Goal: Task Accomplishment & Management: Manage account settings

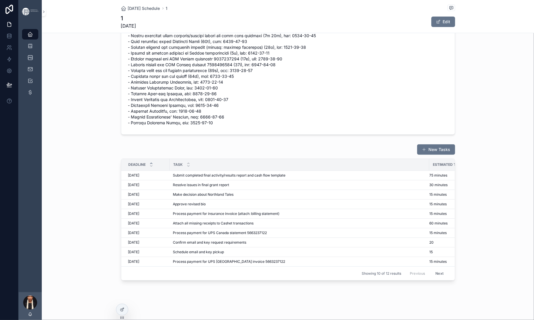
scroll to position [388, 0]
click at [173, 173] on span "Submit completed final activity/results report and cash flow template" at bounding box center [229, 175] width 113 height 5
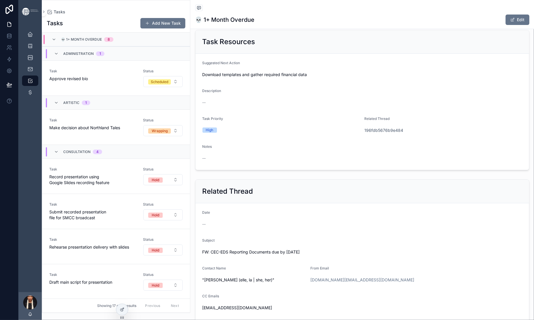
scroll to position [147, 0]
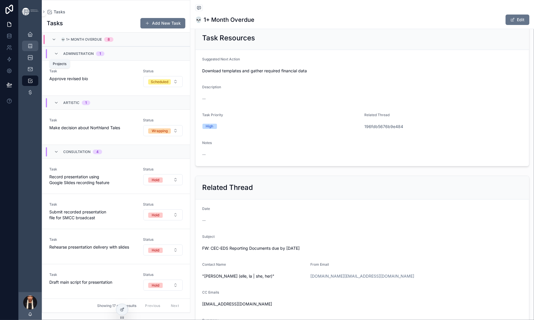
click at [33, 49] on icon "scrollable content" at bounding box center [30, 46] width 6 height 6
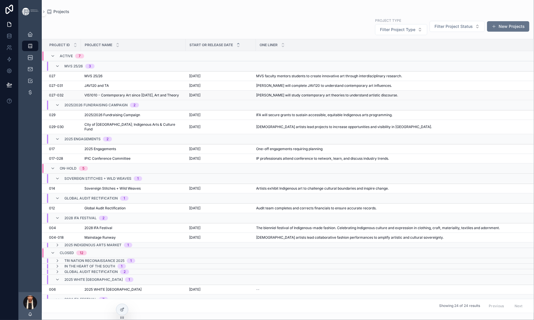
click at [151, 98] on span "VIS1010 - Contemporary Art since [DATE], Art and Theory" at bounding box center [131, 95] width 95 height 5
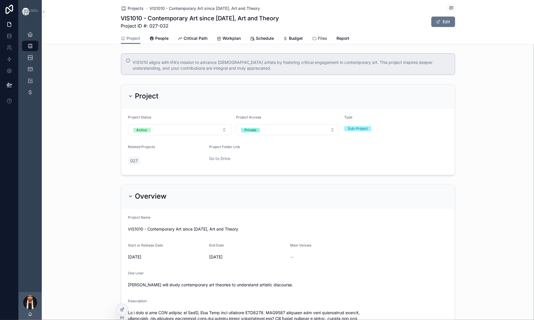
click at [328, 41] on span "Files" at bounding box center [322, 38] width 9 height 6
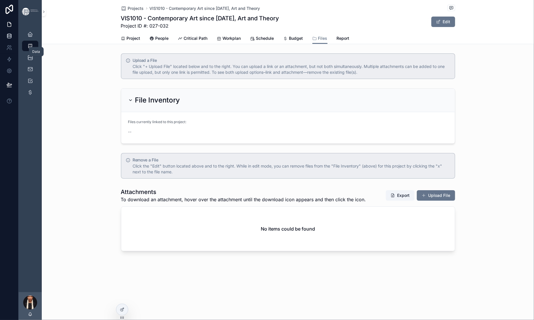
click at [11, 38] on icon at bounding box center [9, 37] width 4 height 2
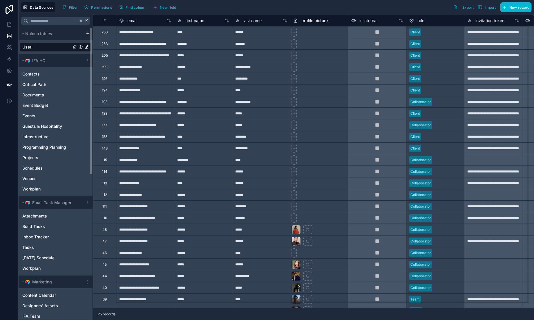
click at [132, 51] on html "**********" at bounding box center [267, 160] width 534 height 320
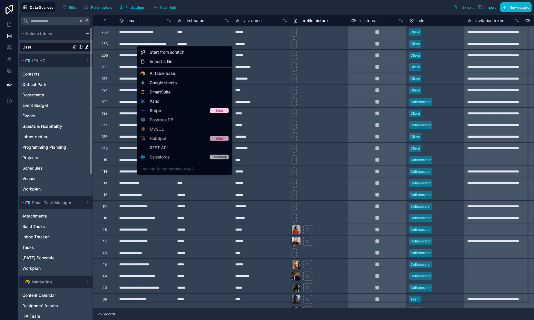
click at [132, 51] on html "**********" at bounding box center [267, 160] width 534 height 320
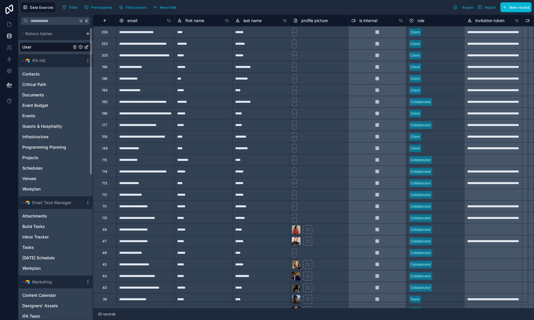
click at [130, 49] on html "**********" at bounding box center [267, 160] width 534 height 320
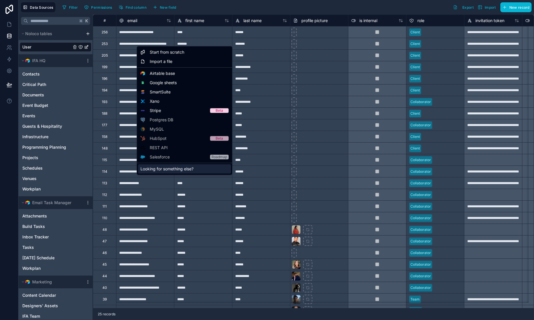
click at [168, 174] on div "Looking for something else?" at bounding box center [184, 168] width 93 height 9
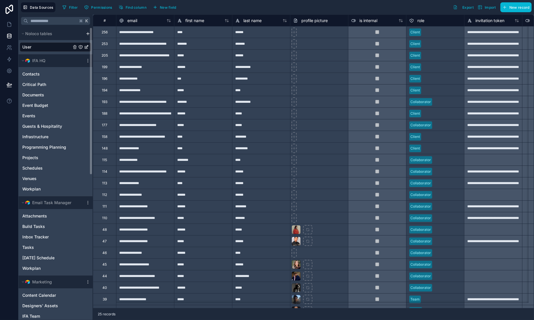
click at [134, 48] on html "**********" at bounding box center [267, 160] width 534 height 320
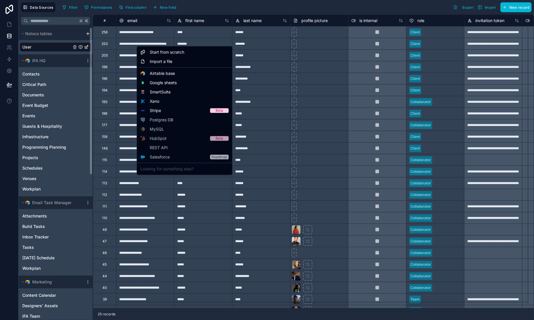
click at [134, 48] on html "**********" at bounding box center [267, 160] width 534 height 320
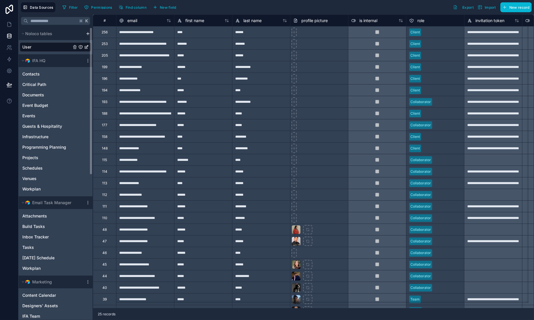
click at [130, 48] on html "**********" at bounding box center [267, 160] width 534 height 320
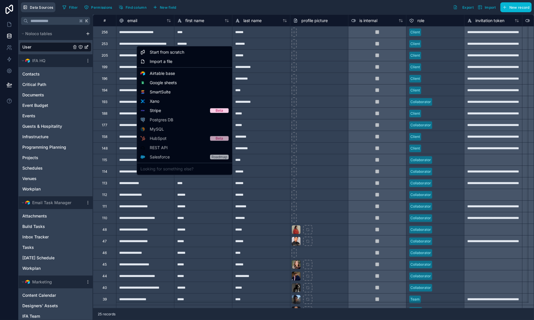
click at [79, 4] on html "**********" at bounding box center [267, 160] width 534 height 320
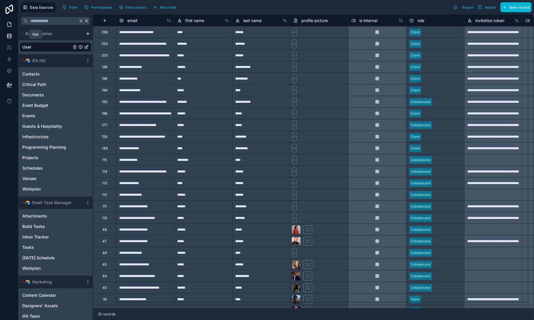
click at [12, 27] on icon at bounding box center [9, 24] width 6 height 6
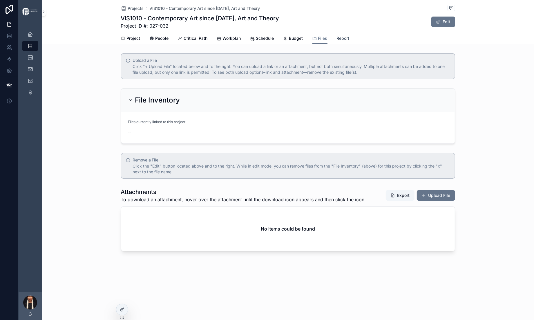
click at [350, 41] on span "Report" at bounding box center [343, 38] width 13 height 6
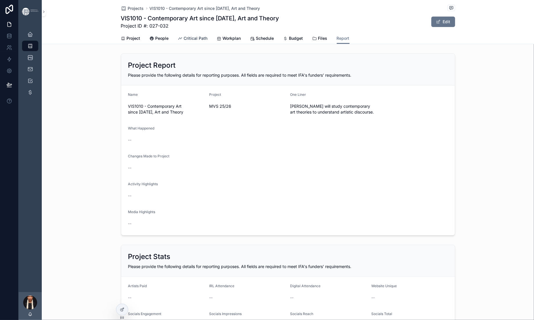
click at [184, 41] on span "Critical Path" at bounding box center [196, 38] width 24 height 6
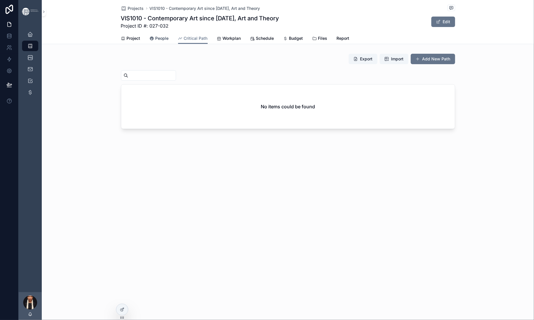
click at [156, 41] on span "People" at bounding box center [162, 38] width 13 height 6
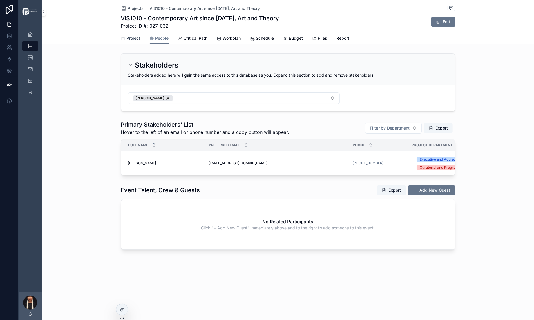
click at [127, 41] on span "Project" at bounding box center [134, 38] width 14 height 6
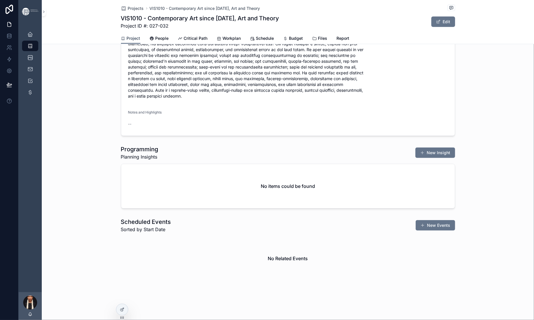
scroll to position [237, 0]
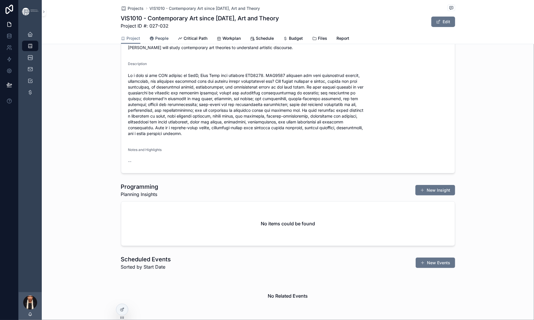
click at [150, 45] on link "People" at bounding box center [159, 39] width 19 height 12
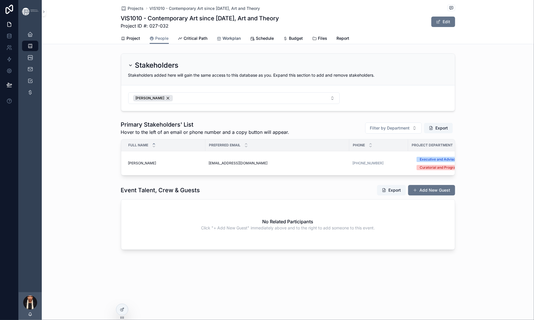
click at [228, 41] on span "Workplan" at bounding box center [232, 38] width 18 height 6
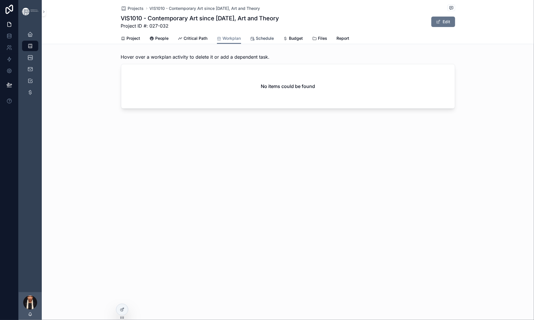
click at [274, 45] on link "Schedule" at bounding box center [263, 39] width 24 height 12
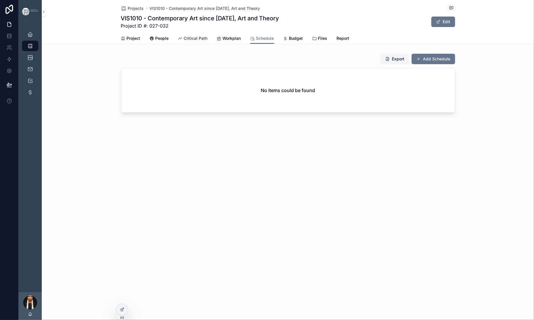
click at [184, 41] on span "Critical Path" at bounding box center [196, 38] width 24 height 6
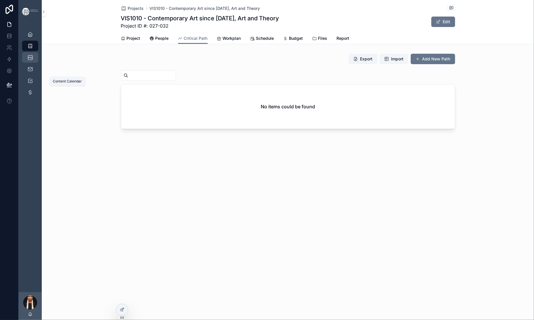
click at [33, 60] on icon "scrollable content" at bounding box center [30, 58] width 6 height 6
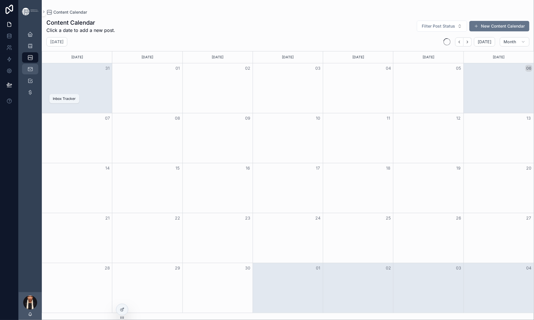
click at [33, 72] on icon "scrollable content" at bounding box center [30, 69] width 6 height 6
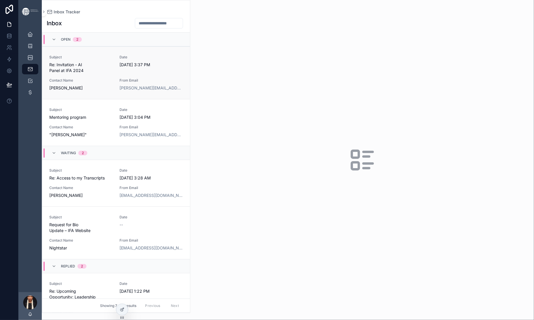
click at [118, 80] on link "Subject Re: Invitation - AI Panel at IFA 2024 Date [DATE] 3:37 PM Contact Name …" at bounding box center [116, 72] width 148 height 53
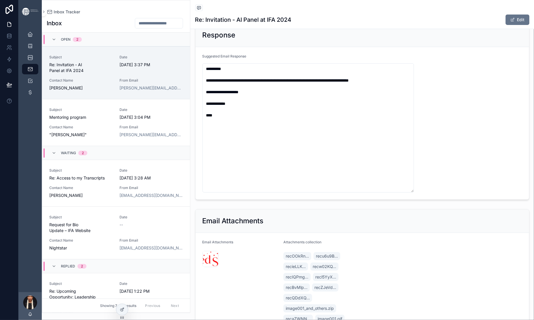
scroll to position [238, 0]
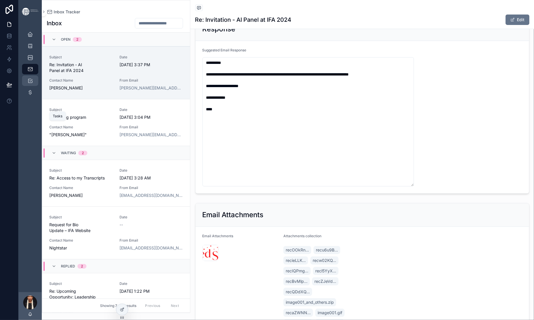
click at [33, 84] on icon "scrollable content" at bounding box center [30, 81] width 6 height 6
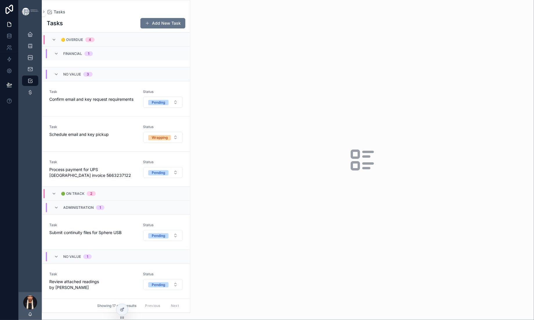
scroll to position [943, 0]
click at [136, 279] on span "Review attached readings by [PERSON_NAME]" at bounding box center [92, 285] width 87 height 12
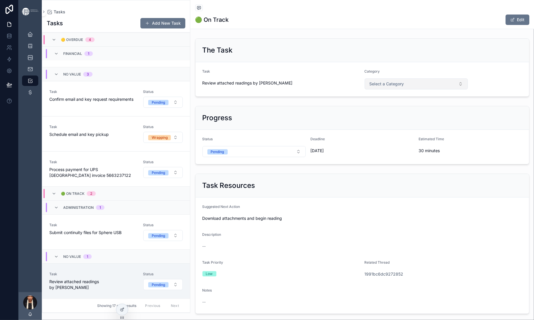
click at [404, 87] on span "Select a Category" at bounding box center [387, 84] width 35 height 6
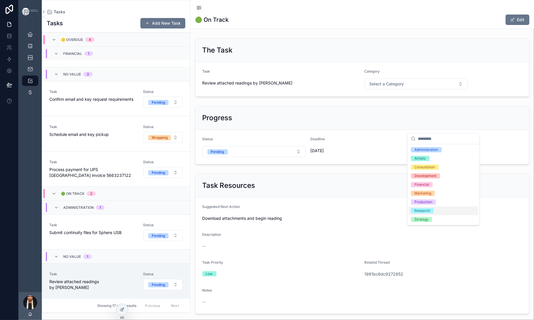
click at [423, 213] on div "Research" at bounding box center [423, 210] width 16 height 5
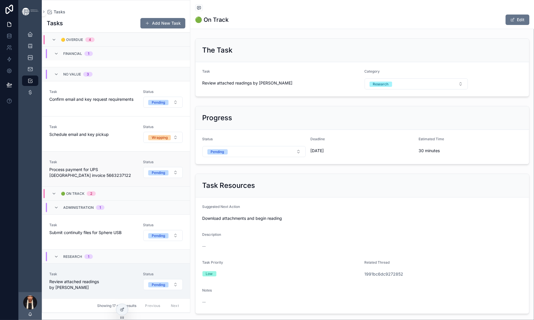
scroll to position [887, 0]
click at [136, 160] on div "Task Process payment for UPS [GEOGRAPHIC_DATA] invoice 5663237122" at bounding box center [92, 169] width 87 height 19
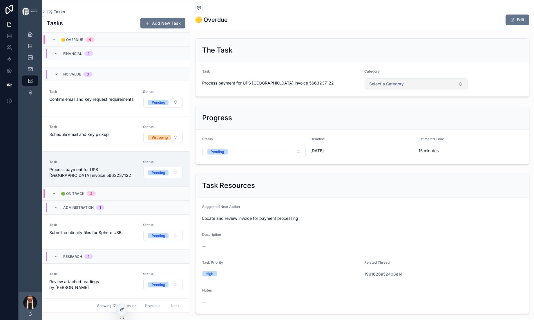
click at [404, 87] on span "Select a Category" at bounding box center [387, 84] width 35 height 6
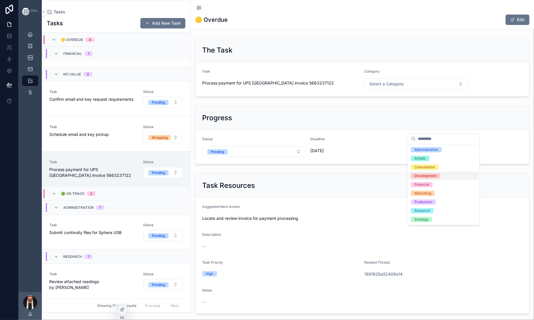
scroll to position [17, 0]
click at [428, 187] on div "Financial" at bounding box center [422, 184] width 15 height 5
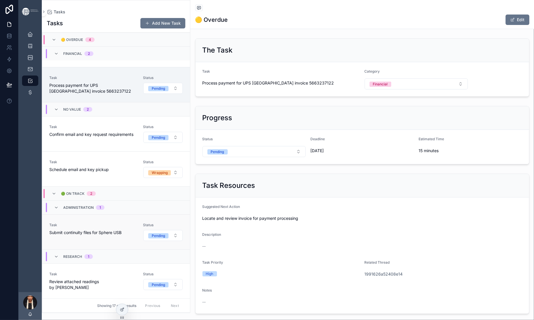
scroll to position [898, 0]
click at [136, 167] on span "Schedule email and key pickup" at bounding box center [92, 170] width 87 height 6
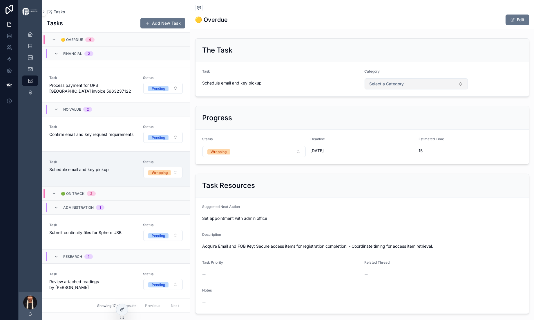
click at [404, 87] on span "Select a Category" at bounding box center [387, 84] width 35 height 6
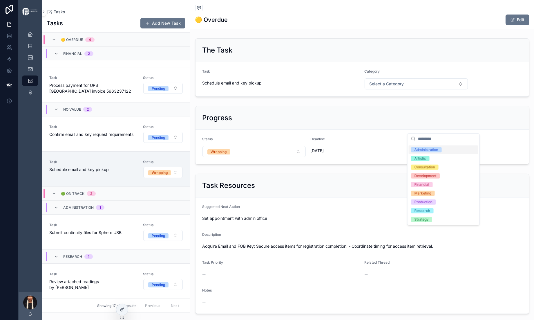
click at [433, 152] on div "Administration" at bounding box center [427, 149] width 24 height 5
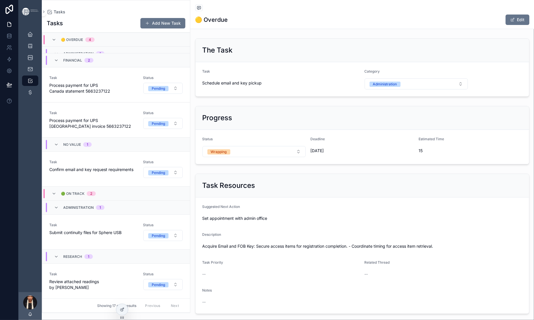
scroll to position [885, 0]
click at [136, 172] on span "Confirm email and key request requirements" at bounding box center [92, 170] width 87 height 6
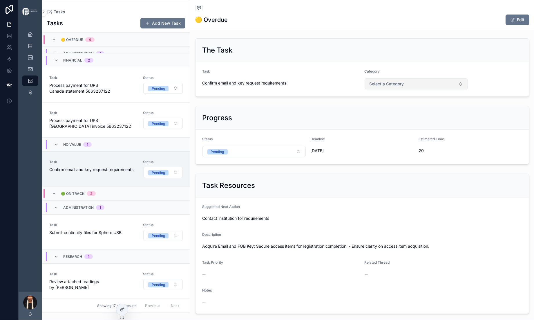
click at [404, 87] on span "Select a Category" at bounding box center [387, 84] width 35 height 6
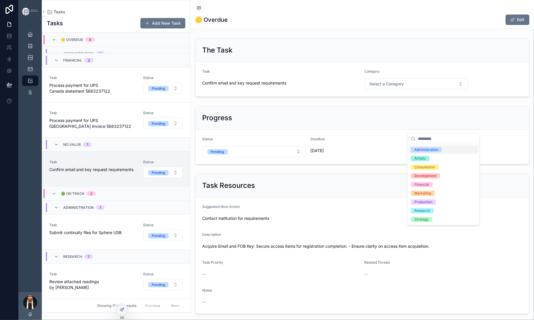
click at [422, 152] on div "Administration" at bounding box center [427, 149] width 24 height 5
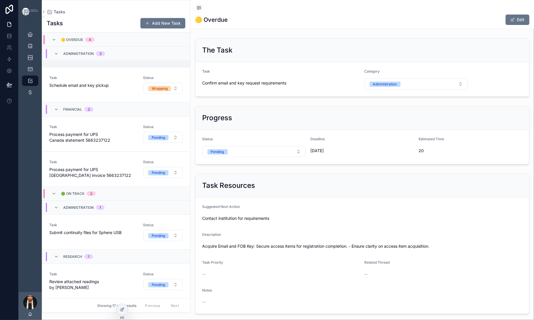
scroll to position [930, 0]
click at [33, 49] on icon "scrollable content" at bounding box center [30, 46] width 6 height 6
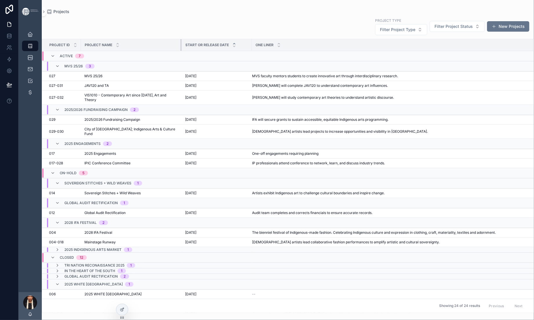
drag, startPoint x: 223, startPoint y: 66, endPoint x: 219, endPoint y: 62, distance: 5.3
click at [183, 51] on div "scrollable content" at bounding box center [182, 45] width 2 height 12
click at [102, 78] on span "MVS 25/26" at bounding box center [93, 76] width 18 height 5
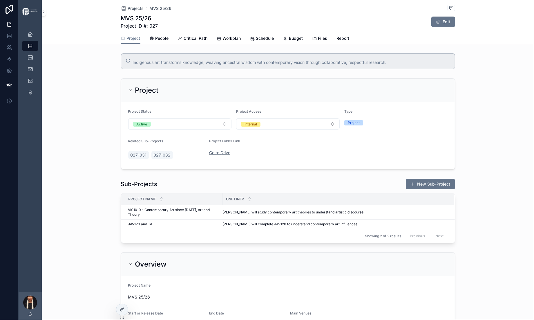
click at [209, 155] on link "Go to Drive" at bounding box center [219, 152] width 21 height 5
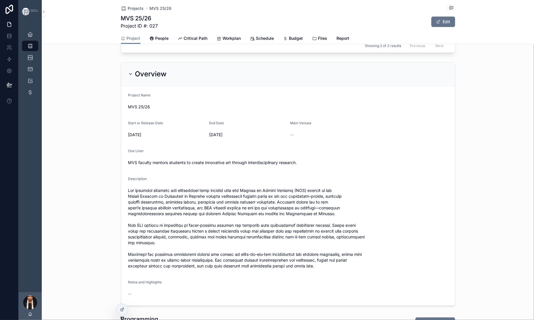
scroll to position [192, 0]
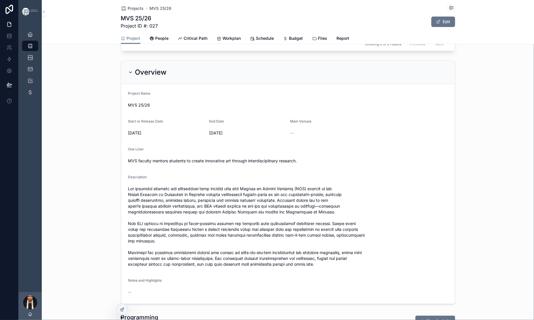
click at [223, 23] on span "[PERSON_NAME] will study contemporary art theories to understand artistic disco…" at bounding box center [294, 20] width 142 height 5
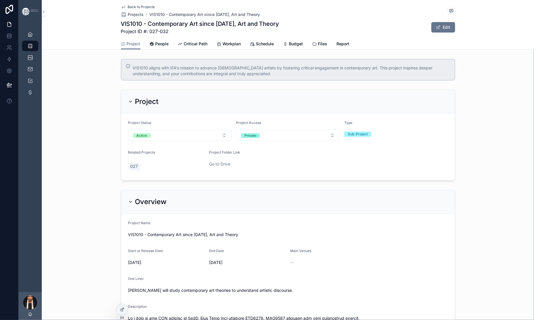
click at [128, 8] on span "Back to Projects" at bounding box center [141, 7] width 27 height 5
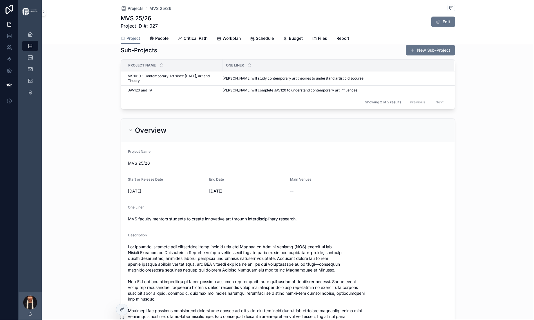
scroll to position [150, 0]
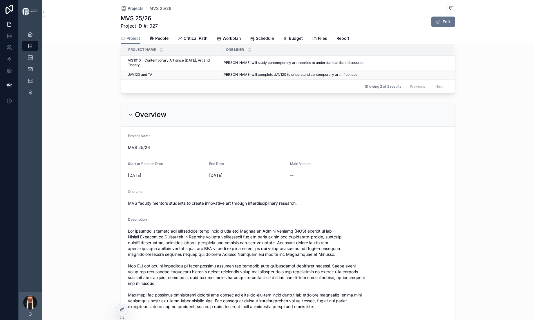
click at [223, 77] on span "[PERSON_NAME] will complete JAV120 to understand contemporary art influences." at bounding box center [291, 74] width 136 height 5
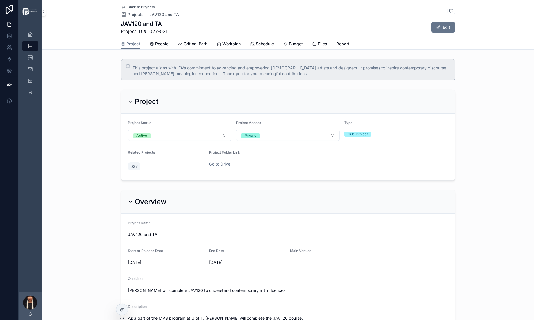
click at [128, 9] on span "Back to Projects" at bounding box center [141, 7] width 27 height 5
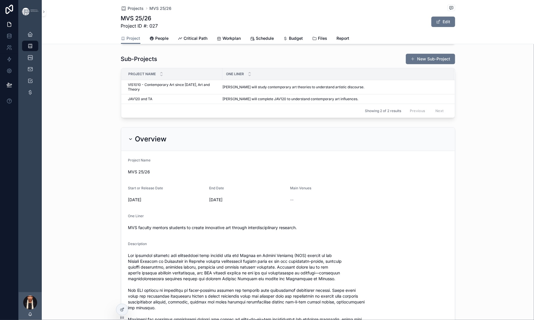
scroll to position [163, 0]
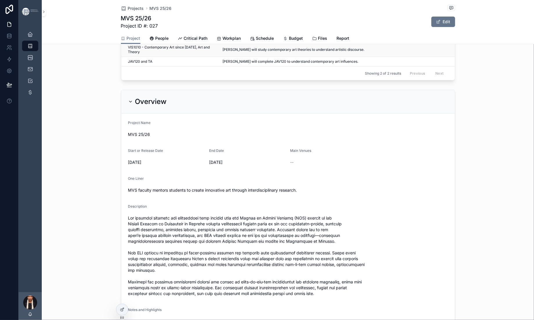
click at [223, 52] on span "[PERSON_NAME] will study contemporary art theories to understand artistic disco…" at bounding box center [294, 49] width 142 height 5
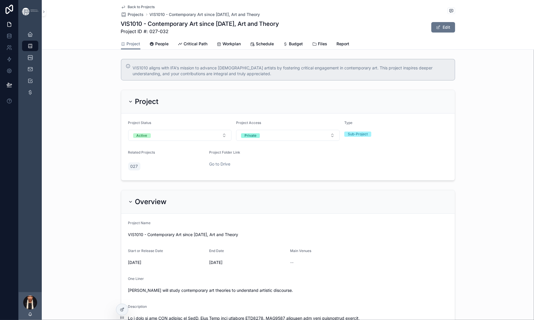
click at [122, 8] on icon "scrollable content" at bounding box center [123, 7] width 3 height 2
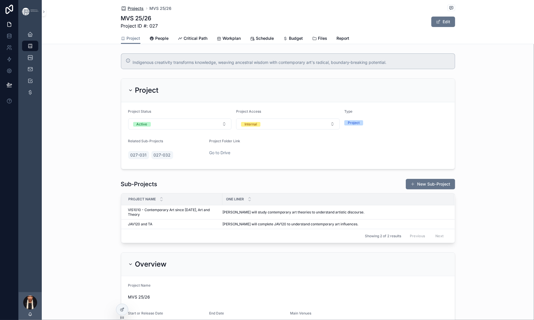
click at [128, 11] on span "Projects" at bounding box center [136, 9] width 16 height 6
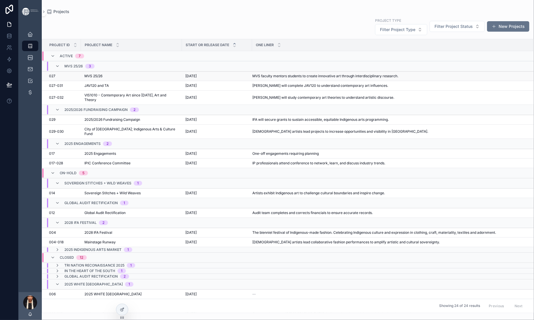
click at [102, 78] on span "MVS 25/26" at bounding box center [93, 76] width 18 height 5
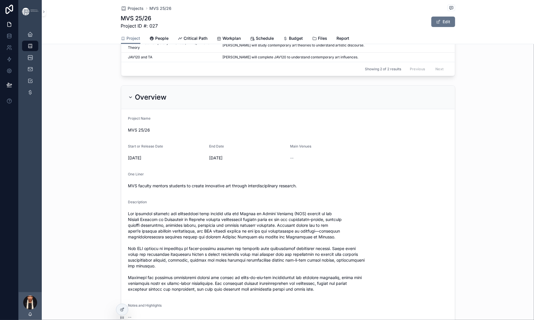
scroll to position [180, 0]
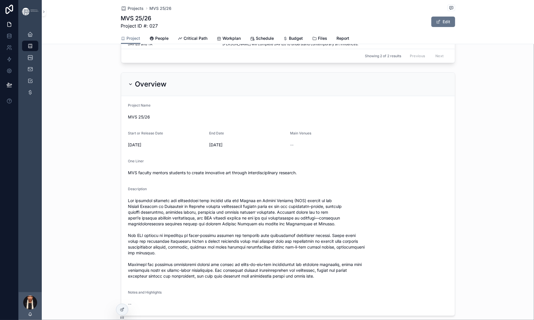
click at [223, 35] on span "[PERSON_NAME] will study contemporary art theories to understand artistic disco…" at bounding box center [294, 32] width 142 height 5
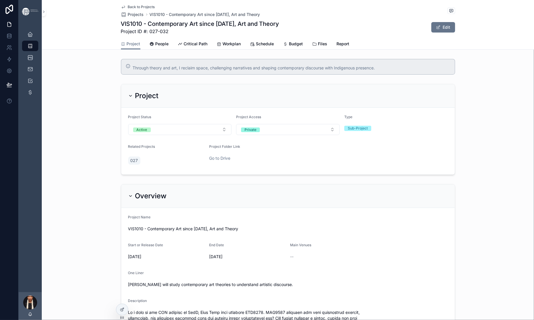
click at [128, 8] on span "Back to Projects" at bounding box center [141, 7] width 27 height 5
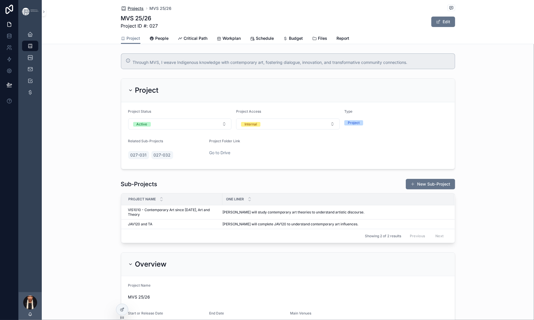
click at [128, 11] on span "Projects" at bounding box center [136, 9] width 16 height 6
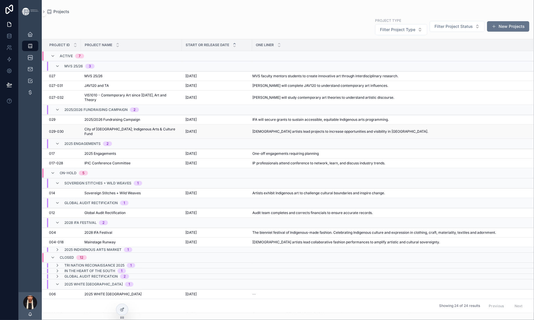
click at [156, 136] on span "City of [GEOGRAPHIC_DATA]; Indigenous Arts & Culture Fund" at bounding box center [131, 131] width 94 height 9
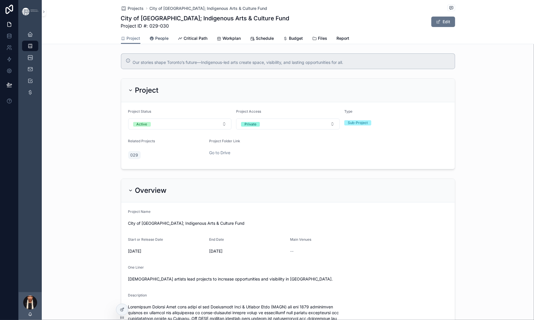
click at [156, 41] on span "People" at bounding box center [162, 38] width 13 height 6
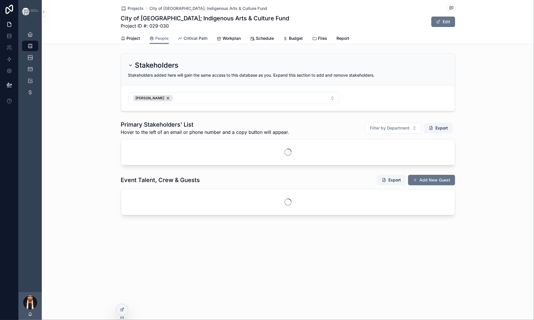
click at [184, 41] on span "Critical Path" at bounding box center [196, 38] width 24 height 6
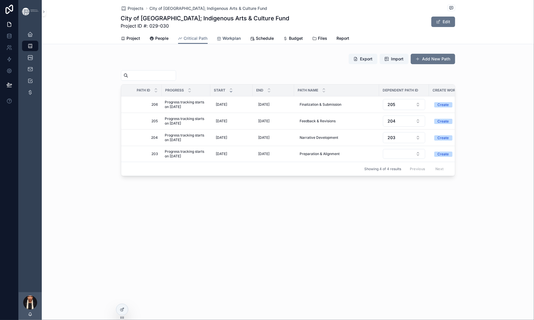
click at [223, 41] on span "Workplan" at bounding box center [232, 38] width 18 height 6
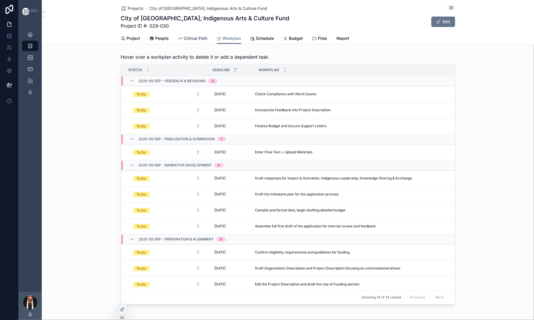
click at [184, 41] on span "Critical Path" at bounding box center [196, 38] width 24 height 6
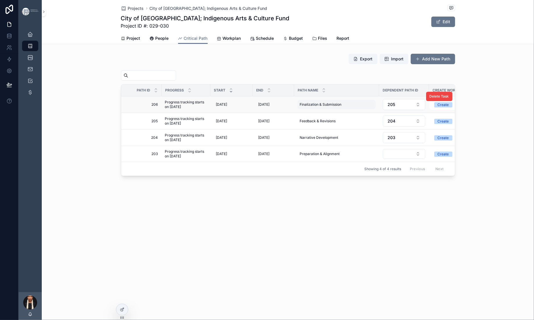
click at [300, 107] on span "Finalization & Submission" at bounding box center [321, 104] width 42 height 5
click at [254, 215] on div "Projects City of [GEOGRAPHIC_DATA]; Indigenous Arts & Culture Fund City of [GEO…" at bounding box center [288, 107] width 493 height 215
click at [300, 156] on span "Preparation & Alignment" at bounding box center [320, 154] width 40 height 5
click at [267, 249] on input "**********" at bounding box center [286, 245] width 55 height 8
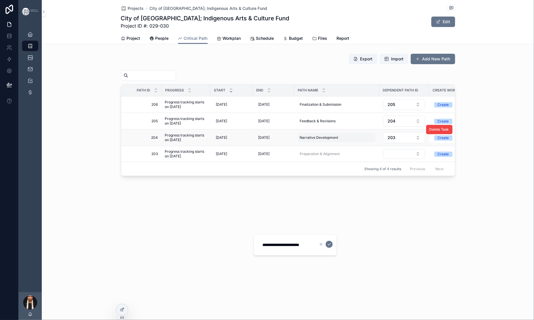
type input "**********"
click at [300, 140] on span "Narrative Development" at bounding box center [319, 137] width 39 height 5
click at [267, 221] on input "**********" at bounding box center [286, 217] width 55 height 8
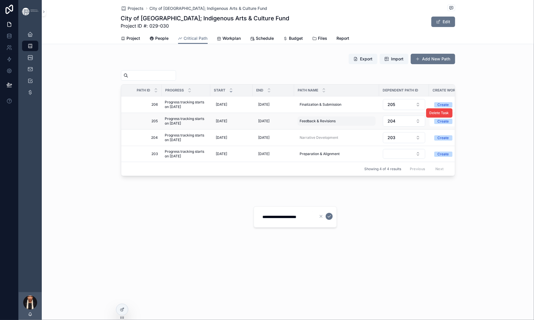
type input "**********"
click at [300, 123] on span "Feedback & Revisions" at bounding box center [318, 121] width 36 height 5
click at [266, 193] on input "**********" at bounding box center [286, 189] width 55 height 8
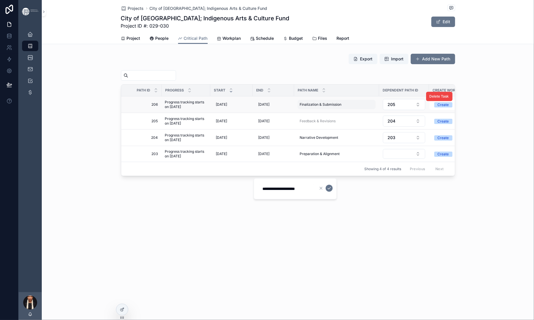
type input "**********"
click at [300, 107] on span "Finalization & Submission" at bounding box center [321, 104] width 42 height 5
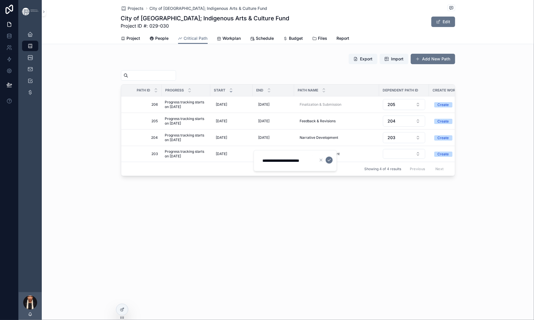
click at [268, 165] on input "**********" at bounding box center [286, 160] width 55 height 8
type input "**********"
click at [235, 215] on div "Projects City of [GEOGRAPHIC_DATA]; Indigenous Arts & Culture Fund City of [GEO…" at bounding box center [288, 107] width 493 height 215
click at [300, 107] on span "Finalization & Submission" at bounding box center [321, 104] width 42 height 5
click at [350, 162] on icon "scrollable content" at bounding box center [348, 160] width 5 height 5
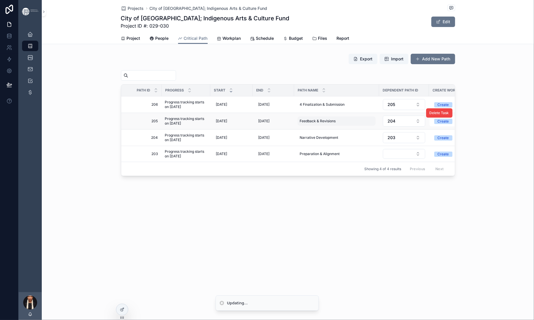
click at [298, 126] on div "Feedback & Revisions Feedback & Revisions" at bounding box center [337, 120] width 78 height 9
click at [332, 190] on icon "scrollable content" at bounding box center [329, 188] width 5 height 5
click at [300, 140] on span "Narrative Development" at bounding box center [319, 137] width 39 height 5
click at [332, 218] on icon "scrollable content" at bounding box center [329, 216] width 5 height 5
click at [300, 156] on span "Preparation & Alignment" at bounding box center [320, 154] width 40 height 5
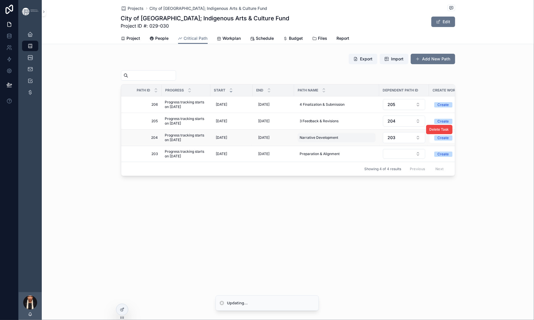
click at [298, 142] on div "Narrative Development Narrative Development" at bounding box center [337, 137] width 78 height 9
click at [331, 217] on icon "scrollable content" at bounding box center [329, 216] width 3 height 2
click at [302, 156] on span "Preparation & Alignment" at bounding box center [320, 154] width 40 height 5
click at [306, 156] on span "Preparation & Alignment" at bounding box center [320, 154] width 40 height 5
click at [379, 162] on td "scrollable content" at bounding box center [404, 154] width 50 height 16
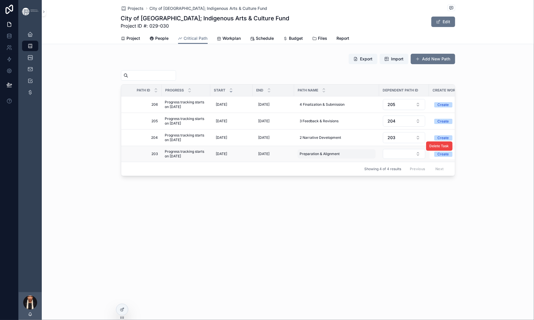
click at [300, 156] on span "Preparation & Alignment" at bounding box center [320, 154] width 40 height 5
click at [332, 246] on icon "scrollable content" at bounding box center [329, 244] width 5 height 5
click at [225, 41] on span "Workplan" at bounding box center [232, 38] width 18 height 6
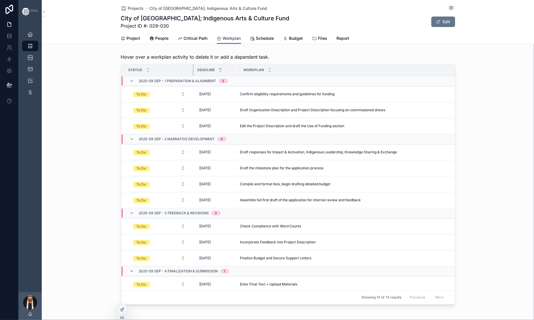
drag, startPoint x: 154, startPoint y: 102, endPoint x: 139, endPoint y: 102, distance: 15.1
click at [193, 76] on div "scrollable content" at bounding box center [194, 70] width 2 height 12
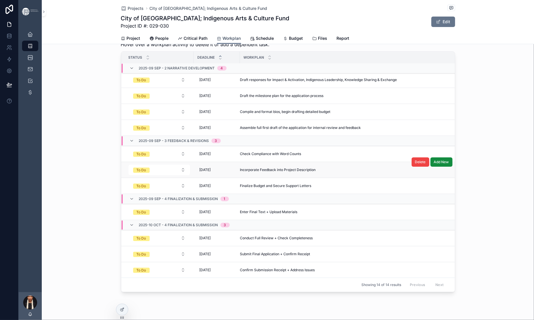
scroll to position [74, 0]
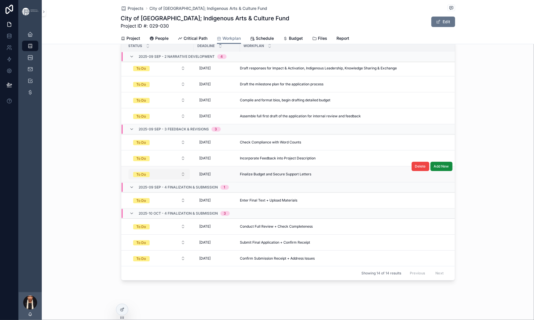
click at [129, 169] on button "To Do" at bounding box center [160, 174] width 62 height 10
click at [200, 172] on span "[DATE]" at bounding box center [205, 174] width 11 height 5
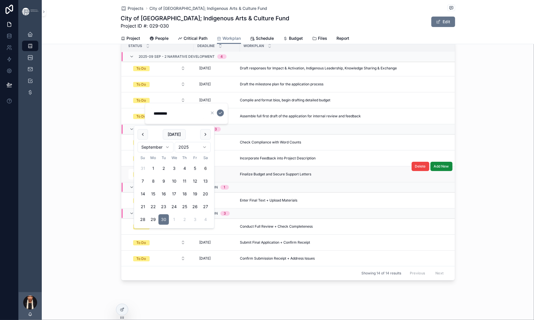
click at [307, 166] on td "Finalize Budget and Secure Support Letters Finalize Budget and Secure Support L…" at bounding box center [366, 174] width 253 height 16
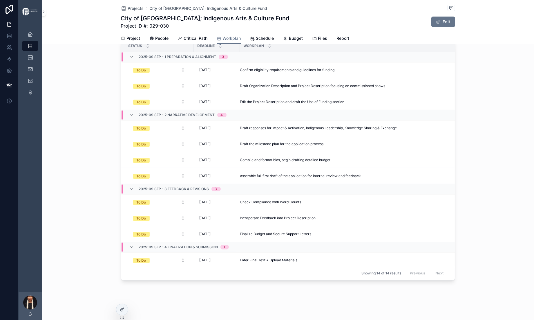
scroll to position [0, 0]
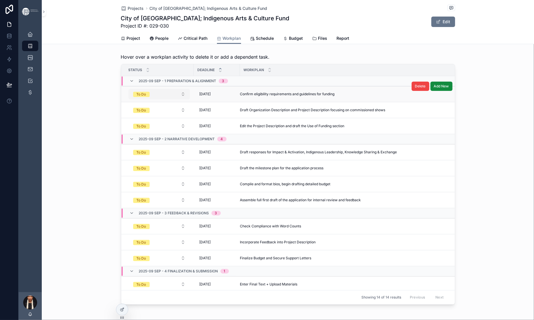
click at [129, 99] on button "To Do" at bounding box center [160, 94] width 62 height 10
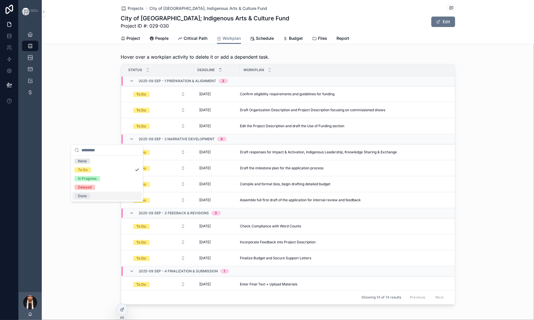
click at [87, 199] on div "Done" at bounding box center [82, 195] width 9 height 5
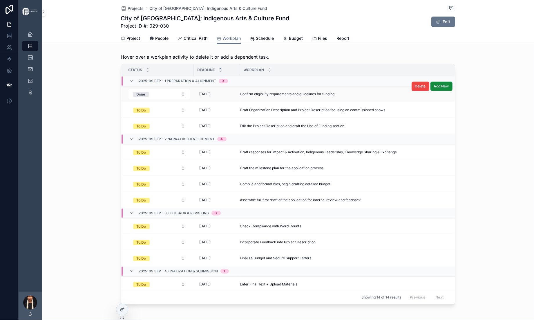
click at [240, 96] on span "Confirm eligibility requirements and guidelines for funding" at bounding box center [287, 94] width 95 height 5
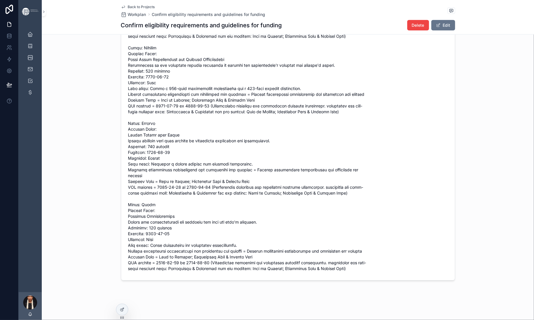
scroll to position [694, 0]
click at [122, 8] on icon "scrollable content" at bounding box center [123, 7] width 3 height 2
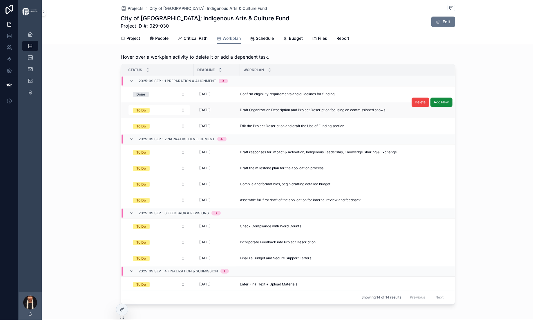
click at [240, 112] on span "Draft Organization Description and Project Description focusing on commissioned…" at bounding box center [312, 110] width 145 height 5
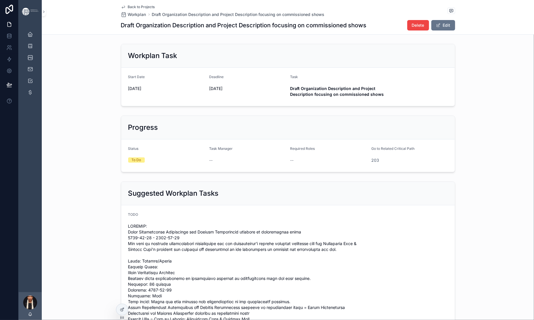
click at [128, 9] on span "Back to Projects" at bounding box center [141, 7] width 27 height 5
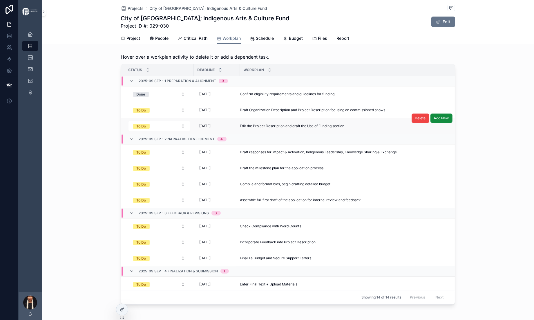
click at [240, 128] on span "Edit the Project Description and draft the Use of Funding section" at bounding box center [292, 126] width 105 height 5
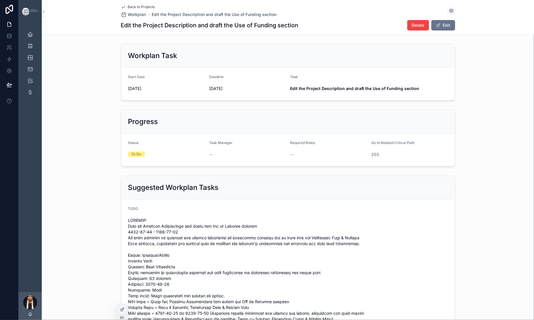
click at [128, 9] on span "Back to Projects" at bounding box center [141, 7] width 27 height 5
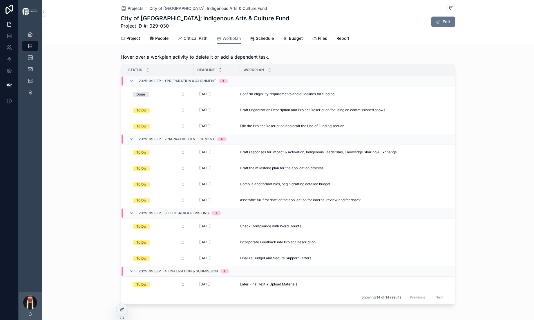
click at [184, 41] on span "Critical Path" at bounding box center [196, 38] width 24 height 6
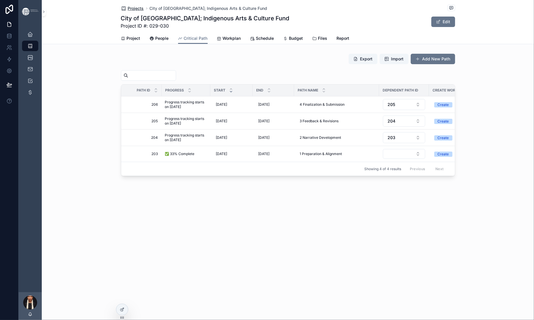
click at [128, 11] on span "Projects" at bounding box center [136, 9] width 16 height 6
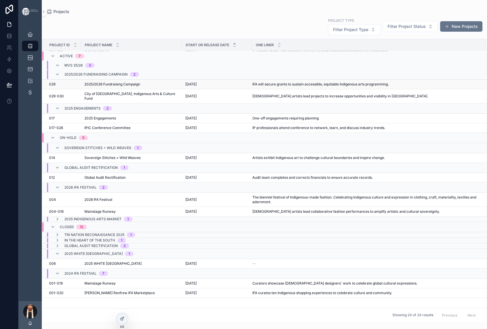
scroll to position [39, 0]
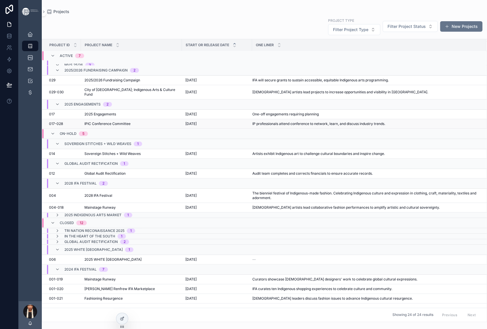
click at [131, 126] on span "IPIC Conference Committee" at bounding box center [107, 123] width 46 height 5
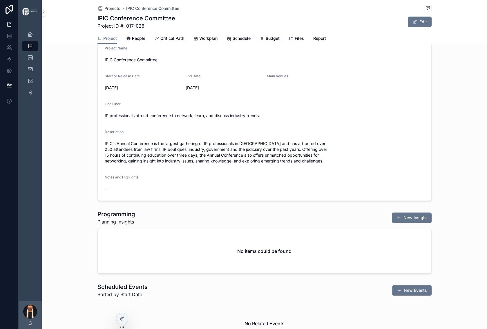
scroll to position [164, 0]
click at [173, 41] on span "Critical Path" at bounding box center [173, 38] width 24 height 6
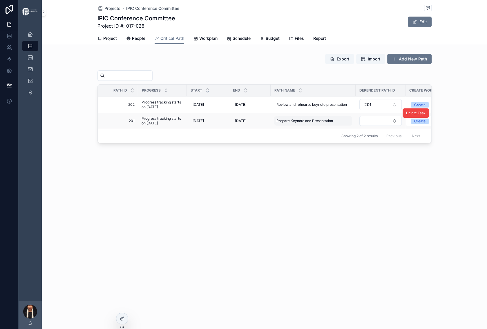
click at [282, 123] on span "Prepare Keynote and Presentation" at bounding box center [305, 120] width 57 height 5
click at [138, 129] on td "Progress tracking starts on [DATE] Progress tracking starts on [DATE]" at bounding box center [162, 121] width 49 height 16
click at [142, 125] on span "Progress tracking starts on [DATE]" at bounding box center [163, 120] width 42 height 9
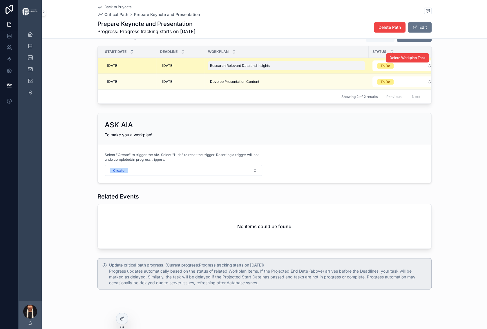
scroll to position [605, 0]
click at [425, 60] on span "Delete Workplan Task" at bounding box center [408, 57] width 36 height 5
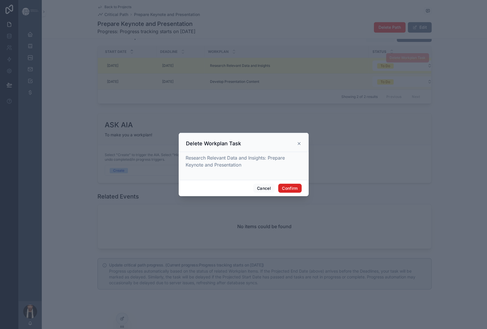
click at [302, 193] on button "Confirm" at bounding box center [289, 187] width 23 height 9
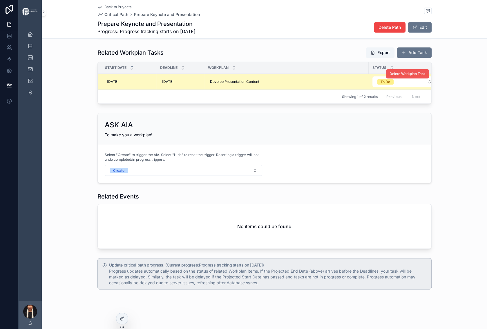
click at [421, 76] on span "Delete Workplan Task" at bounding box center [408, 73] width 36 height 5
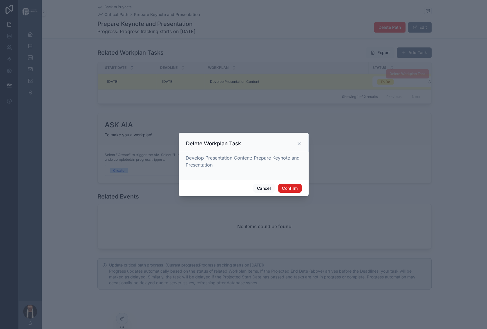
click at [302, 193] on button "Confirm" at bounding box center [289, 187] width 23 height 9
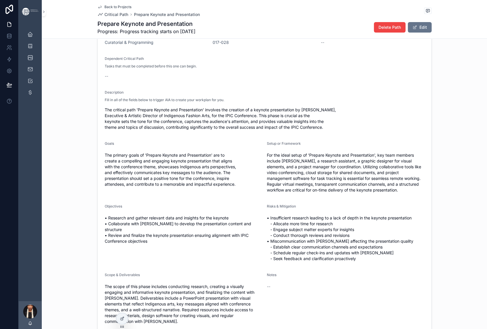
scroll to position [0, 0]
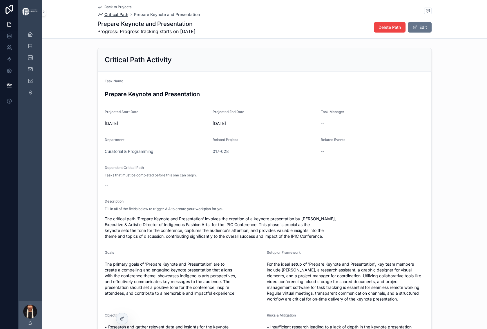
click at [105, 17] on span "Critical Path" at bounding box center [117, 15] width 24 height 6
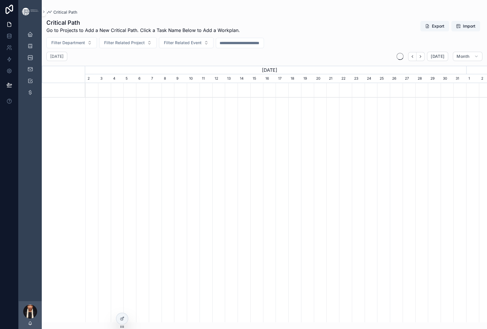
scroll to position [0, 381]
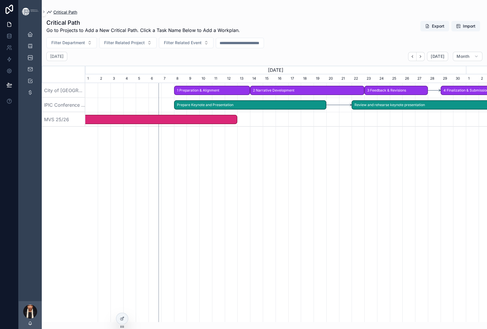
click at [77, 15] on span "Critical Path" at bounding box center [65, 12] width 24 height 6
click at [33, 49] on icon "scrollable content" at bounding box center [30, 46] width 6 height 6
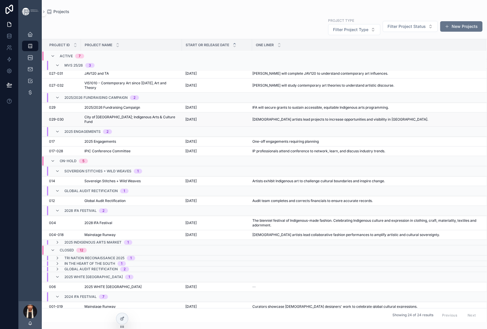
scroll to position [15, 0]
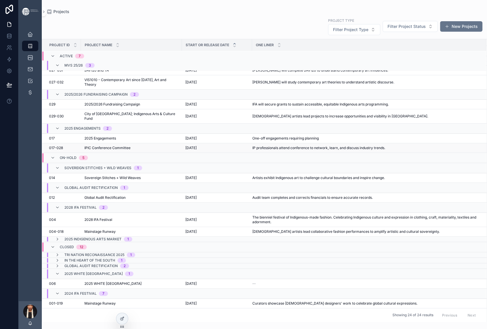
click at [131, 150] on span "IPIC Conference Committee" at bounding box center [107, 147] width 46 height 5
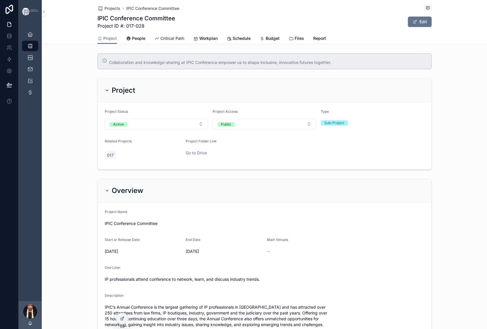
click at [179, 41] on span "Critical Path" at bounding box center [173, 38] width 24 height 6
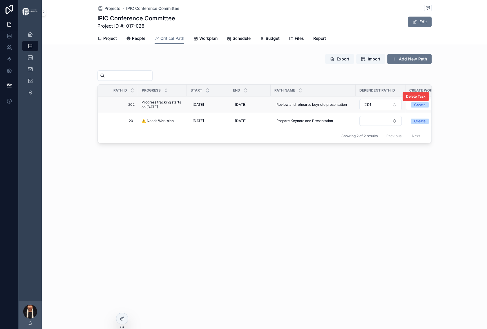
click at [142, 109] on span "Progress tracking starts on [DATE]" at bounding box center [163, 104] width 42 height 9
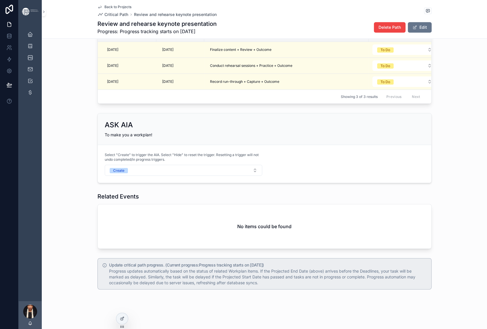
scroll to position [663, 0]
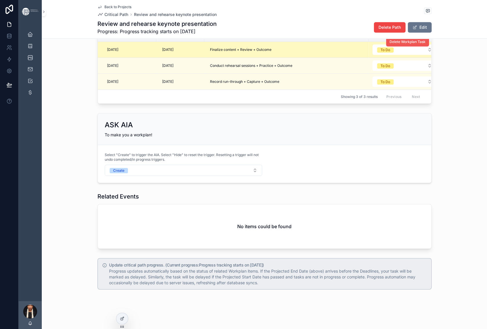
click at [426, 44] on span "Delete Workplan Task" at bounding box center [408, 41] width 36 height 5
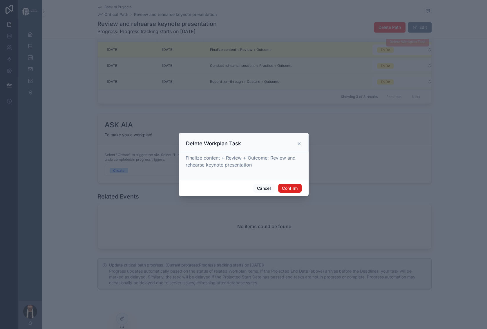
click at [302, 193] on button "Confirm" at bounding box center [289, 187] width 23 height 9
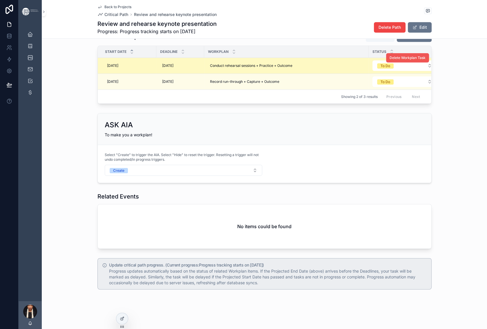
click at [414, 60] on span "Delete Workplan Task" at bounding box center [408, 57] width 36 height 5
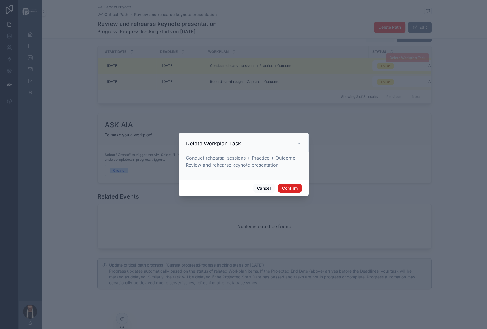
click at [302, 193] on button "Confirm" at bounding box center [289, 187] width 23 height 9
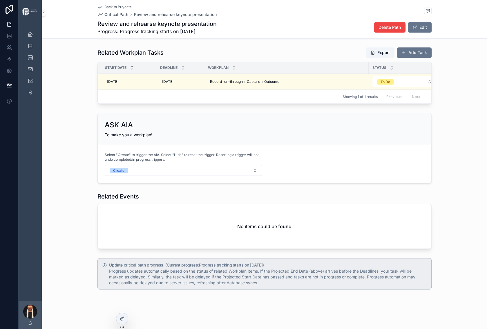
click at [0, 0] on button "Delete Workplan Task" at bounding box center [0, 0] width 0 height 0
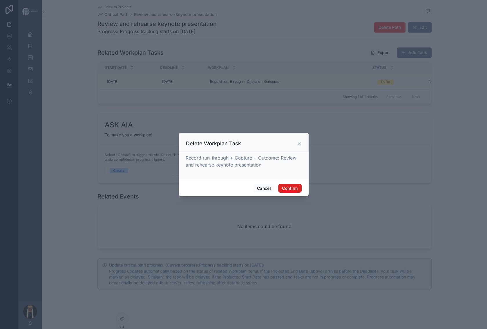
click at [301, 193] on button "Confirm" at bounding box center [289, 187] width 23 height 9
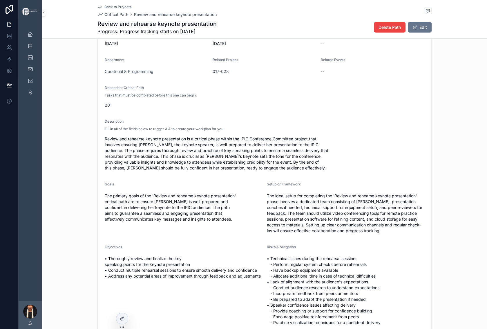
scroll to position [0, 0]
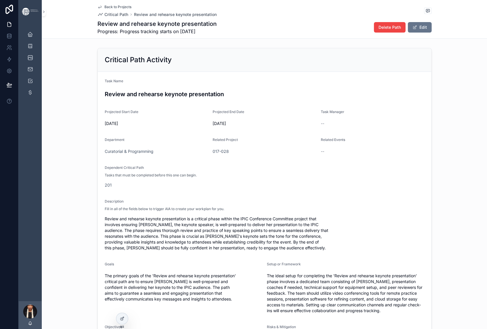
click at [105, 8] on span "Back to Projects" at bounding box center [118, 7] width 27 height 5
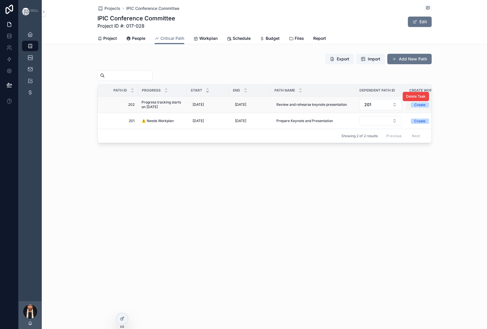
click at [420, 107] on div "Create" at bounding box center [420, 104] width 11 height 5
click at [415, 199] on div "Hide" at bounding box center [412, 196] width 8 height 5
click at [417, 124] on div "Create" at bounding box center [420, 120] width 11 height 5
click at [413, 227] on div "Hide" at bounding box center [412, 224] width 8 height 5
click at [282, 182] on div "Projects IPIC Conference Committee IPIC Conference Committee Project ID #: 017-…" at bounding box center [265, 91] width 446 height 182
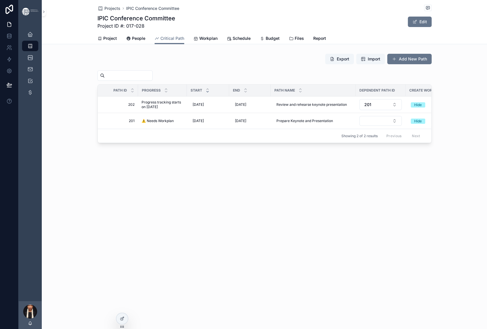
click at [143, 182] on div "Projects IPIC Conference Committee IPIC Conference Committee Project ID #: 017-…" at bounding box center [265, 91] width 446 height 182
click at [142, 109] on span "Progress tracking starts on [DATE]" at bounding box center [163, 104] width 42 height 9
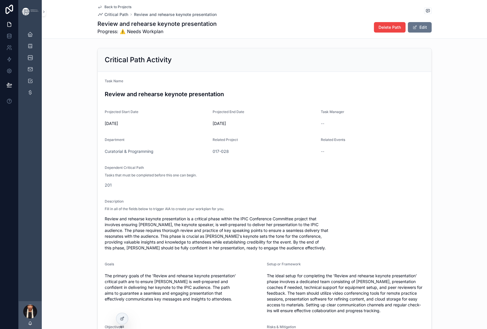
click at [98, 9] on link "Back to Projects" at bounding box center [115, 7] width 34 height 5
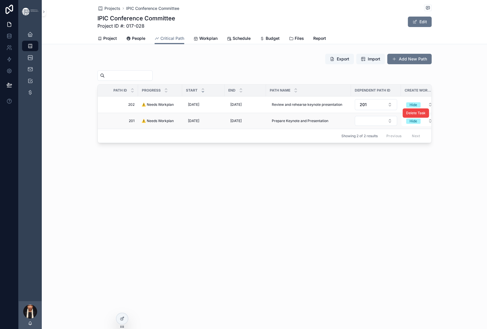
click at [142, 123] on span "⚠️ Needs Workplan" at bounding box center [158, 120] width 32 height 5
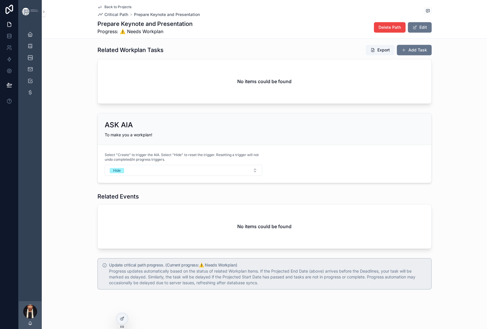
scroll to position [655, 0]
